Goal: Navigation & Orientation: Understand site structure

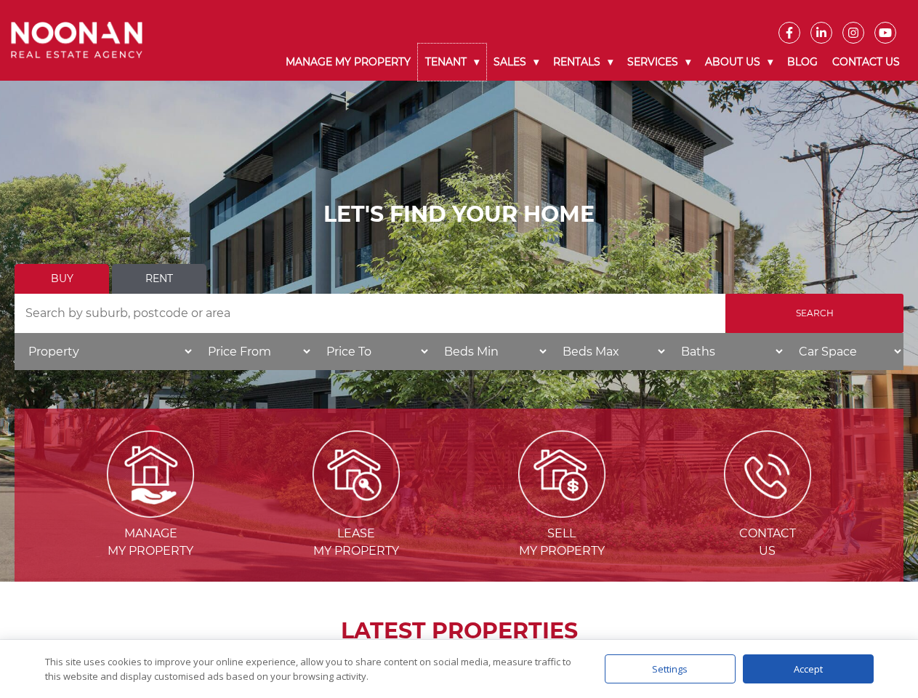
click at [452, 62] on link "Tenant" at bounding box center [452, 62] width 68 height 37
click at [517, 62] on link "Sales" at bounding box center [516, 62] width 60 height 37
click at [584, 62] on link "Rentals" at bounding box center [583, 62] width 74 height 37
click at [661, 62] on link "Services" at bounding box center [659, 62] width 78 height 37
click at [741, 62] on link "About Us" at bounding box center [739, 62] width 82 height 37
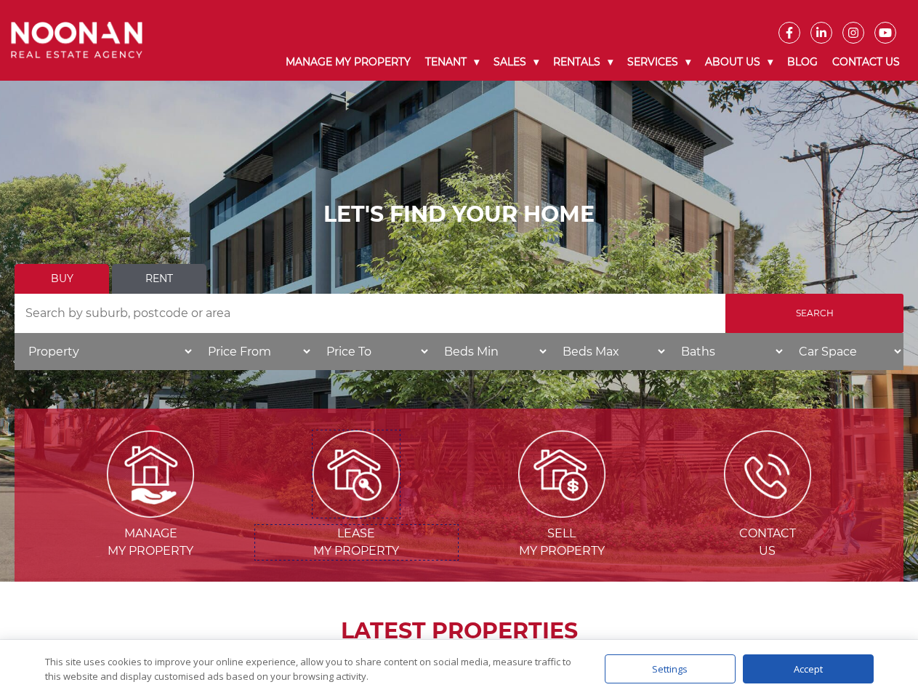
click at [356, 512] on img at bounding box center [356, 473] width 87 height 87
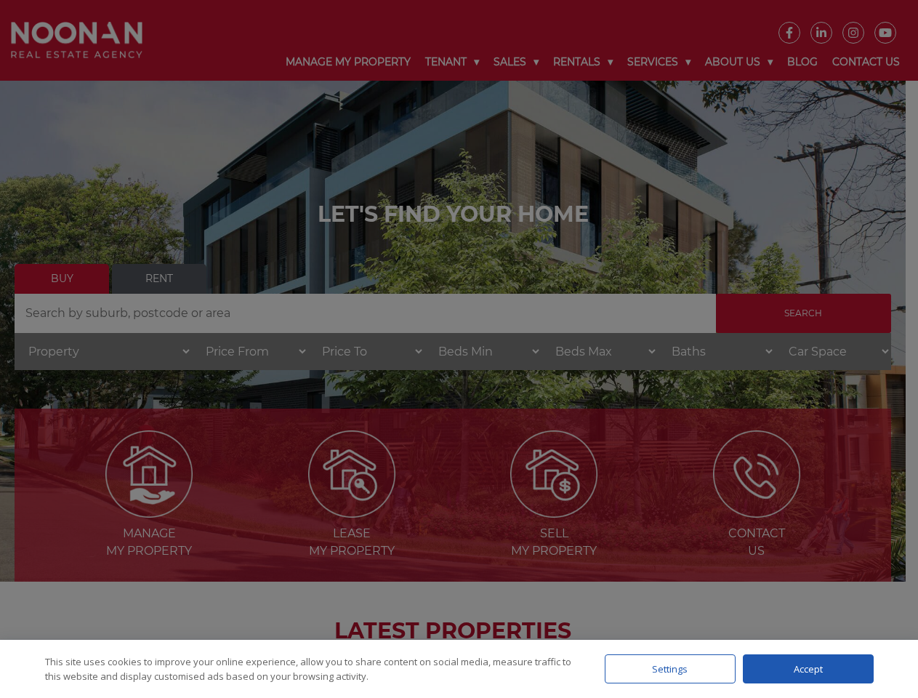
click at [670, 669] on div "Settings" at bounding box center [670, 668] width 131 height 29
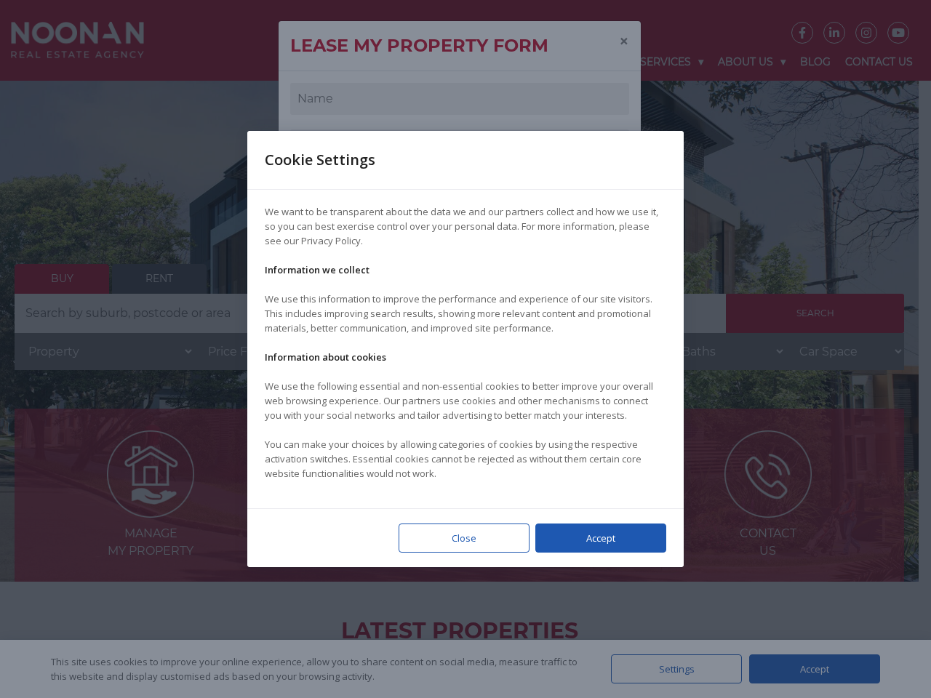
click at [808, 669] on div at bounding box center [465, 349] width 931 height 698
